Goal: Information Seeking & Learning: Find specific fact

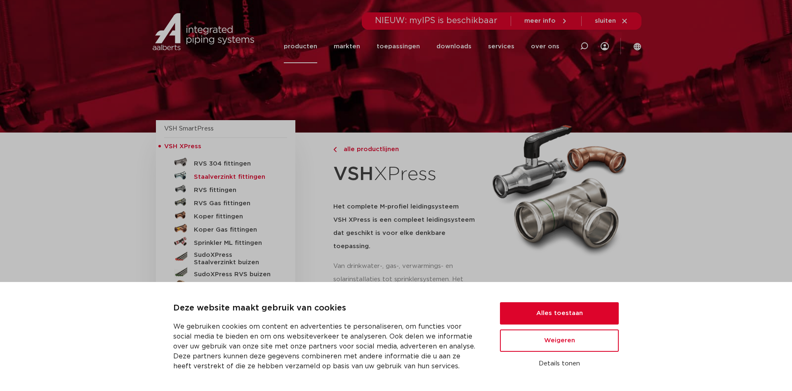
click at [218, 177] on h5 "Staalverzinkt fittingen" at bounding box center [235, 176] width 82 height 7
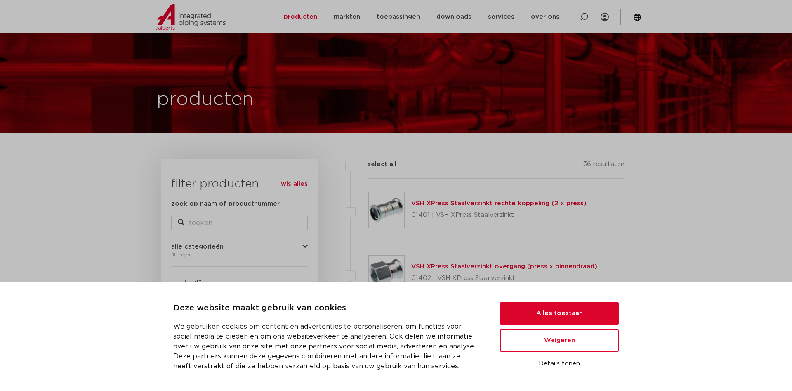
scroll to position [42, 0]
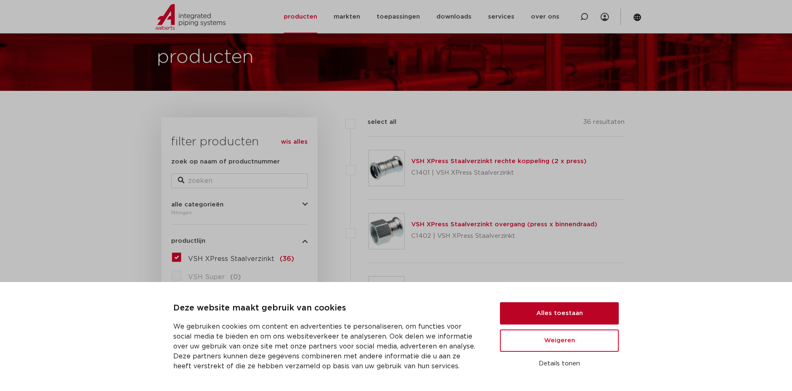
click at [558, 314] on button "Alles toestaan" at bounding box center [559, 313] width 119 height 22
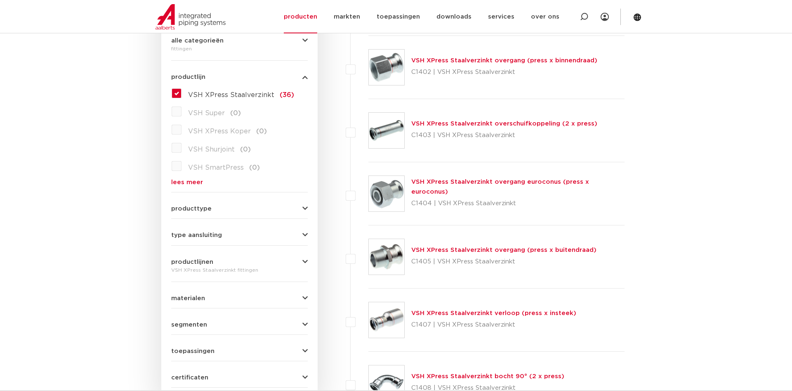
scroll to position [210, 0]
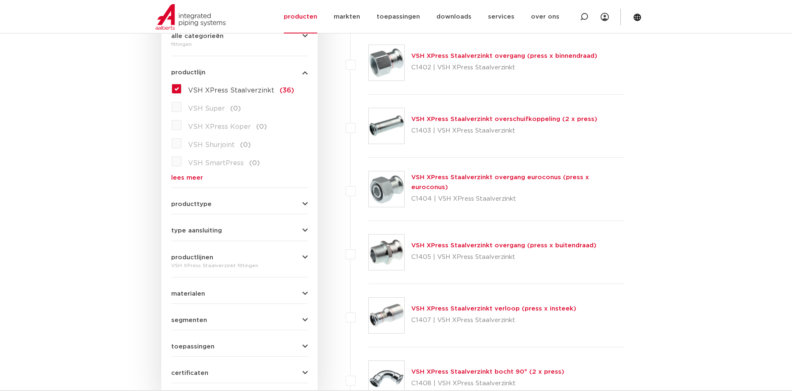
click at [192, 208] on form "zoek op naam of productnummer alle categorieën fittingen fittingen afsluiters b…" at bounding box center [239, 185] width 137 height 394
click at [193, 206] on span "producttype" at bounding box center [191, 204] width 40 height 6
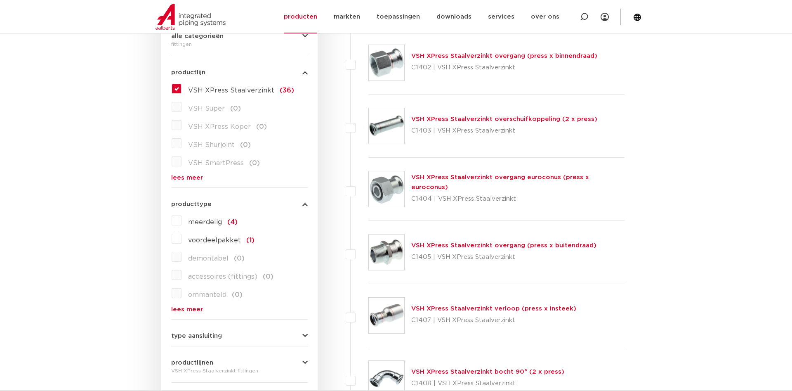
click at [192, 206] on span "producttype" at bounding box center [191, 204] width 40 height 6
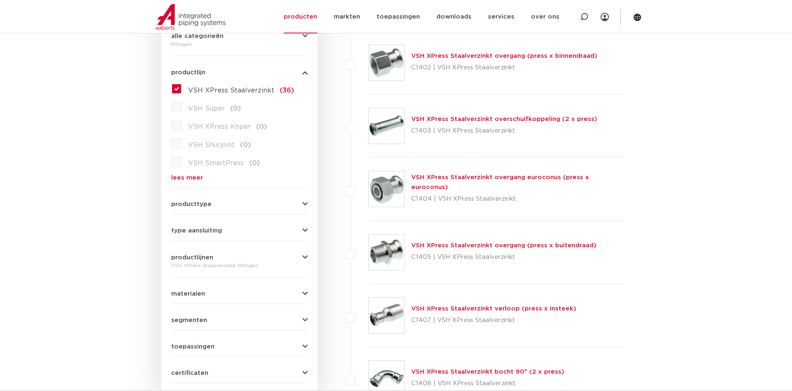
click at [191, 233] on span "type aansluiting" at bounding box center [196, 230] width 51 height 6
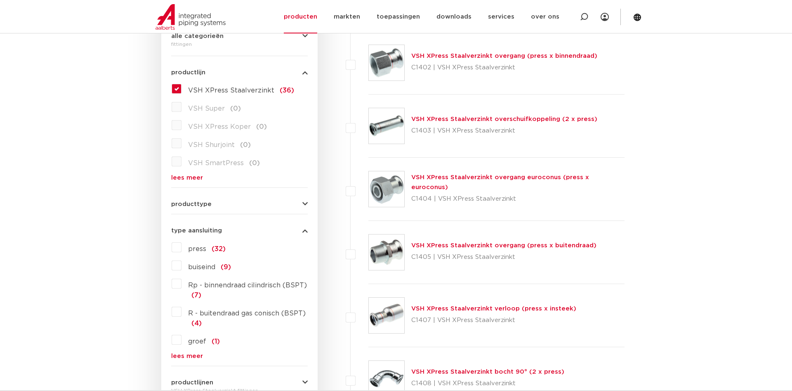
click at [191, 233] on span "type aansluiting" at bounding box center [196, 230] width 51 height 6
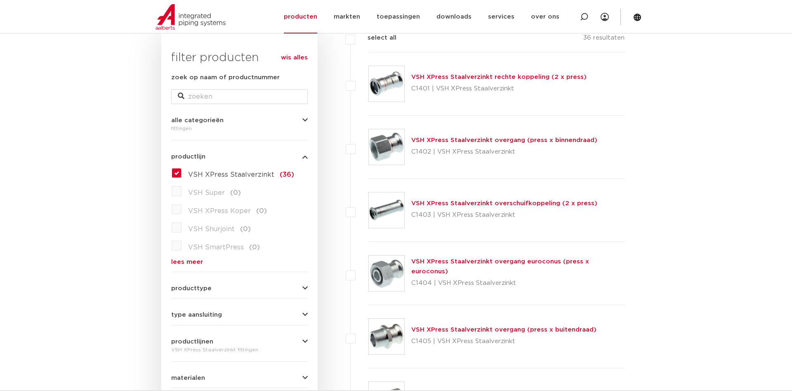
scroll to position [0, 0]
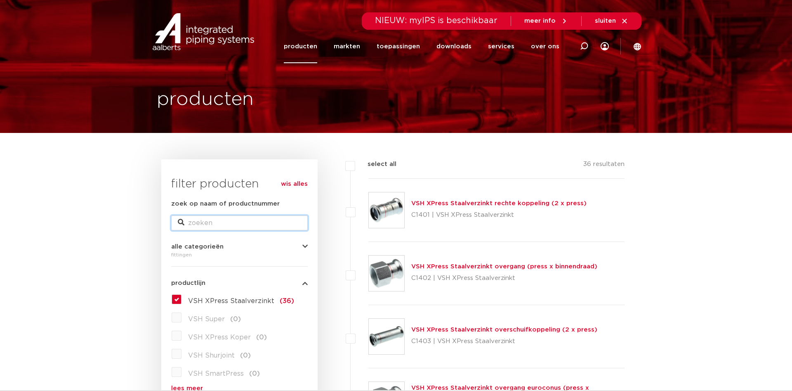
click at [194, 223] on input "zoek op naam of productnummer" at bounding box center [239, 222] width 137 height 15
type input "22 22 15"
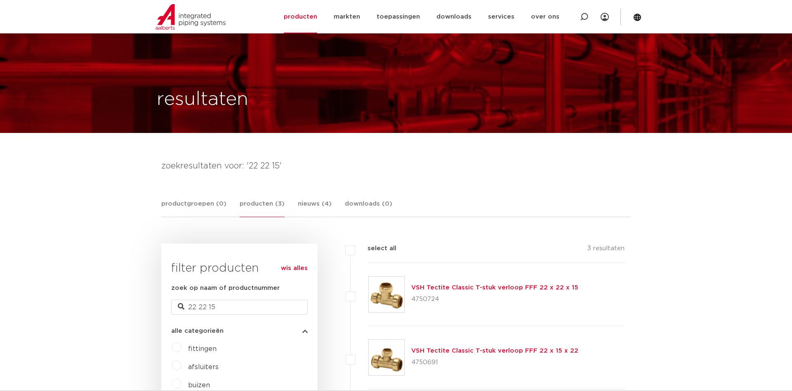
scroll to position [84, 0]
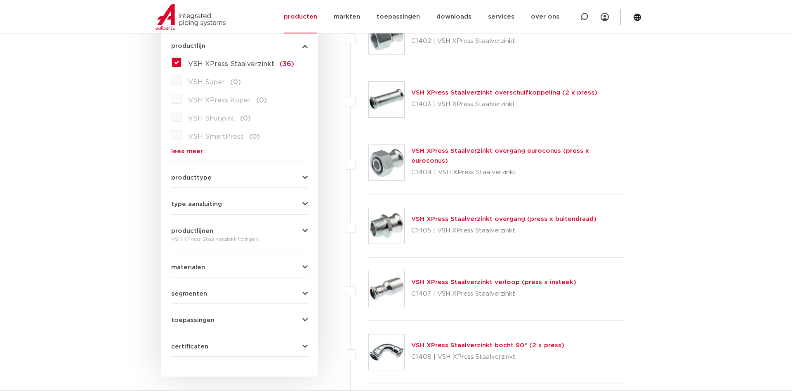
scroll to position [237, 0]
click at [189, 149] on link "lees meer" at bounding box center [239, 151] width 137 height 6
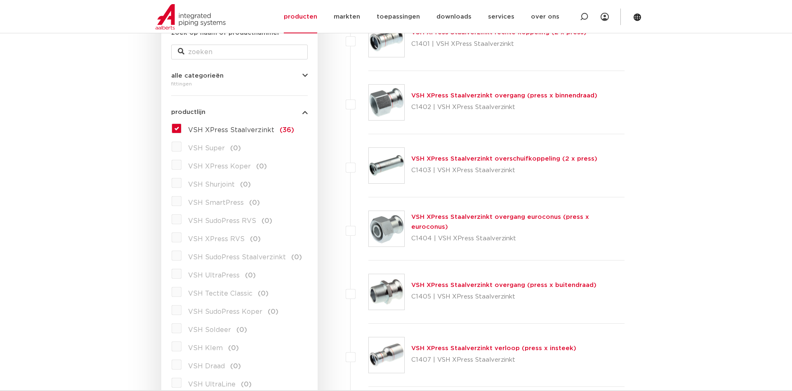
scroll to position [0, 0]
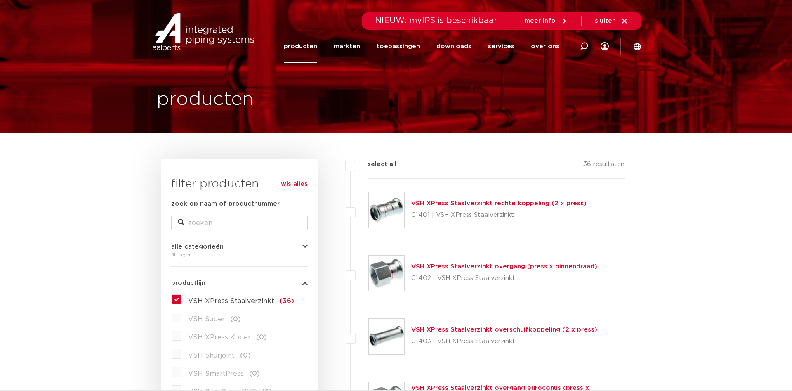
click at [479, 203] on link "VSH XPress Staalverzinkt rechte koppeling (2 x press)" at bounding box center [498, 203] width 175 height 6
